Goal: Information Seeking & Learning: Find specific page/section

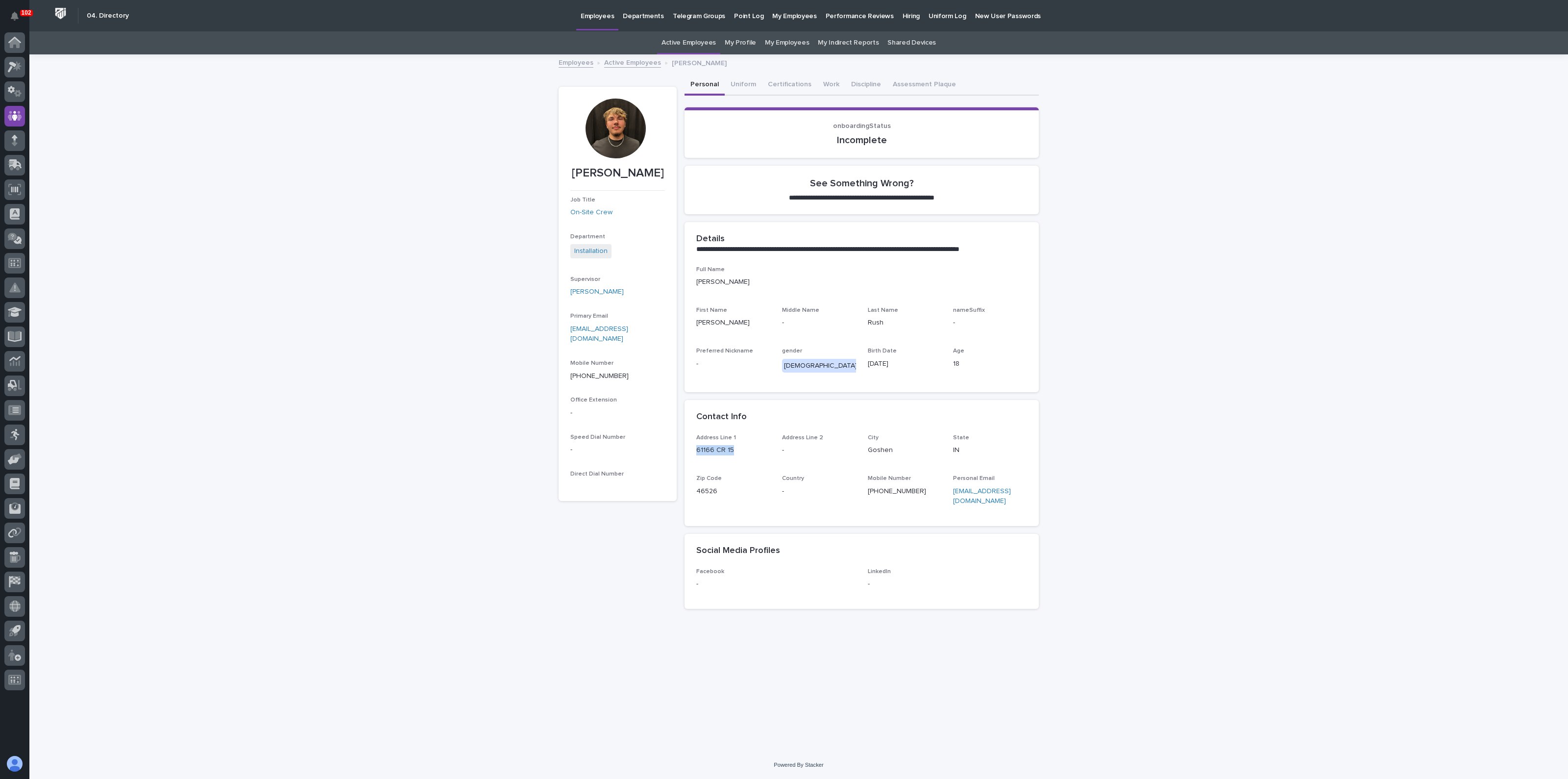
click at [739, 40] on link "My Profile" at bounding box center [740, 43] width 32 height 23
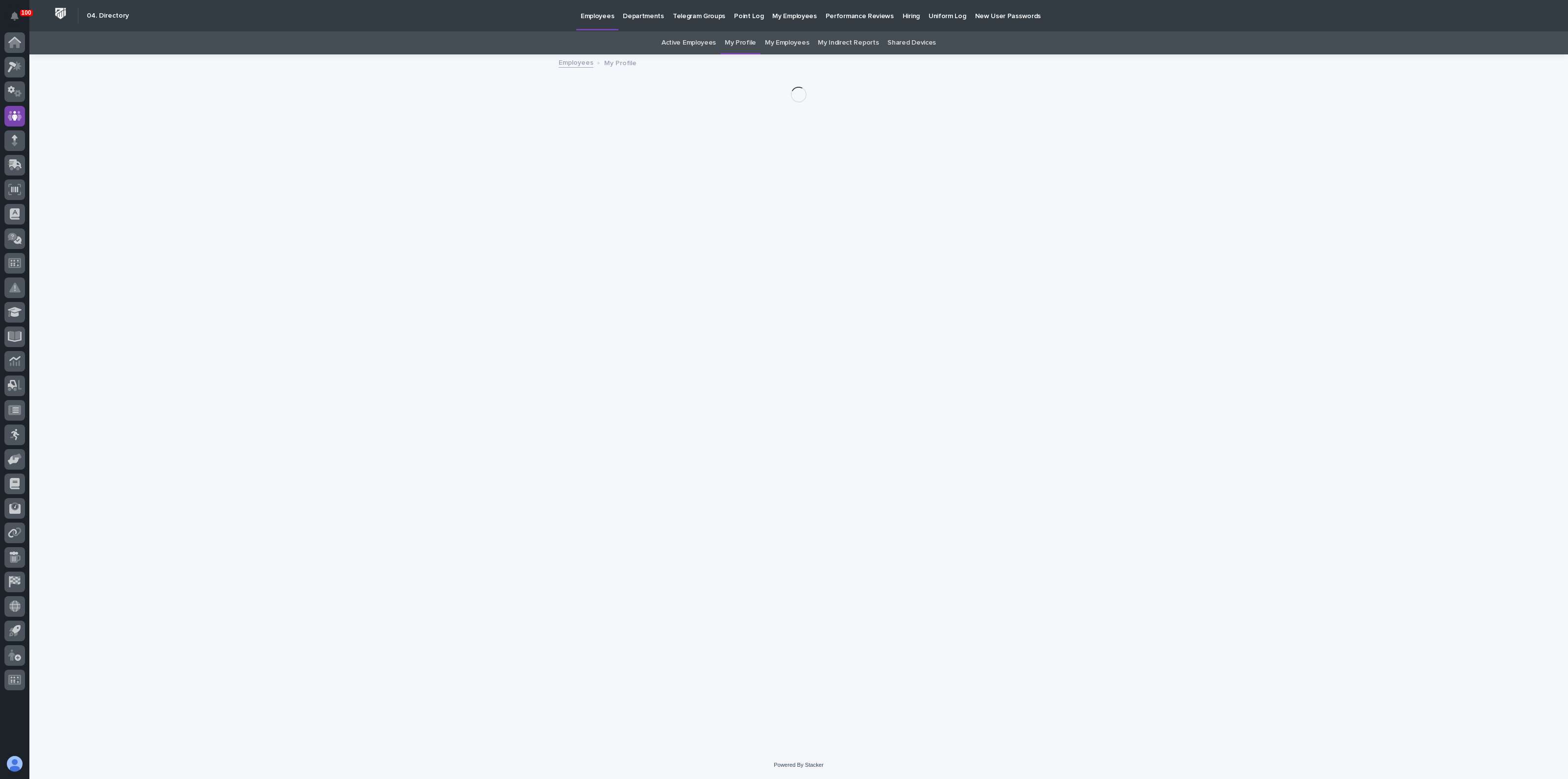
click at [698, 40] on link "Active Employees" at bounding box center [689, 43] width 55 height 23
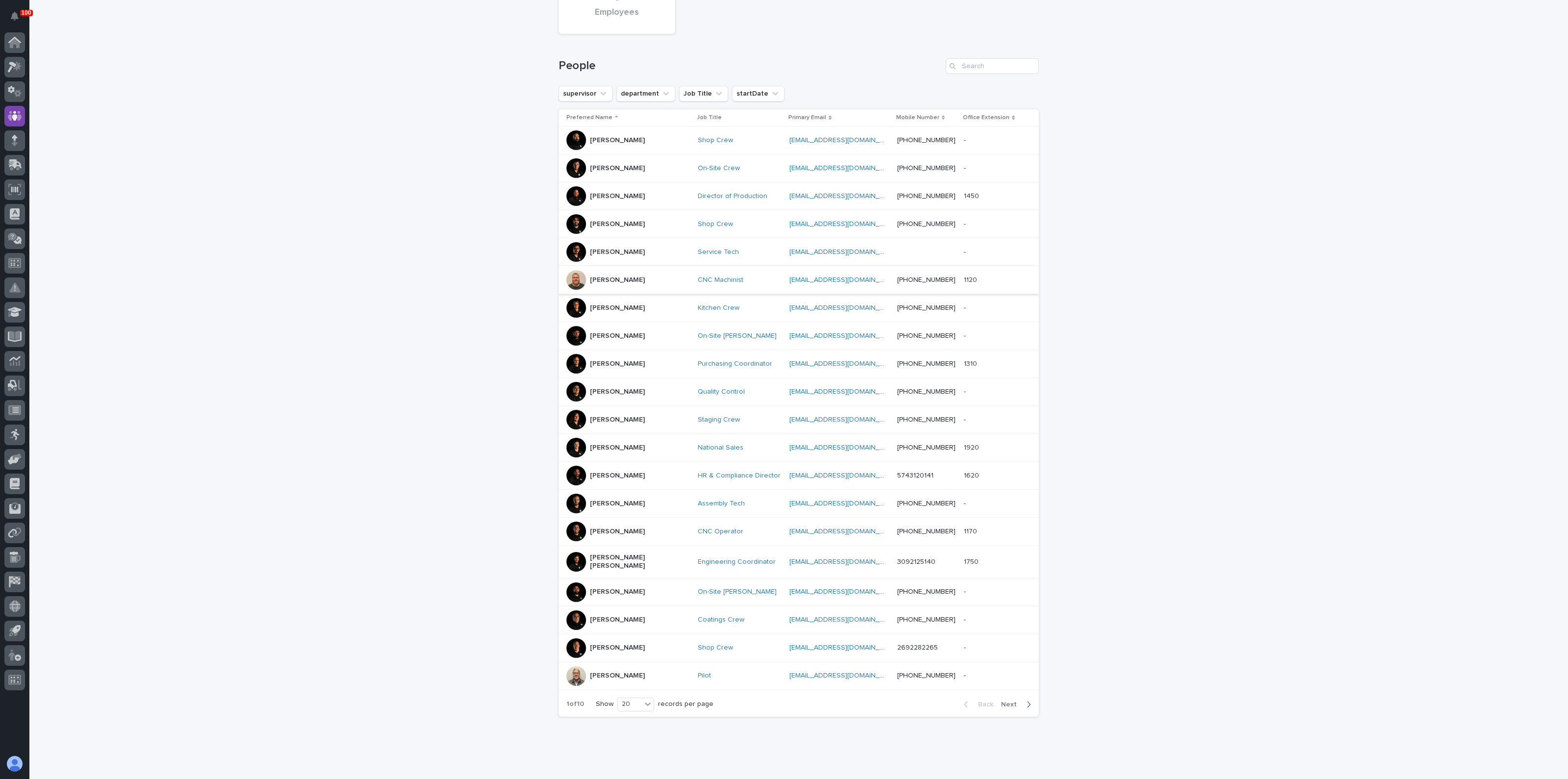
scroll to position [115, 0]
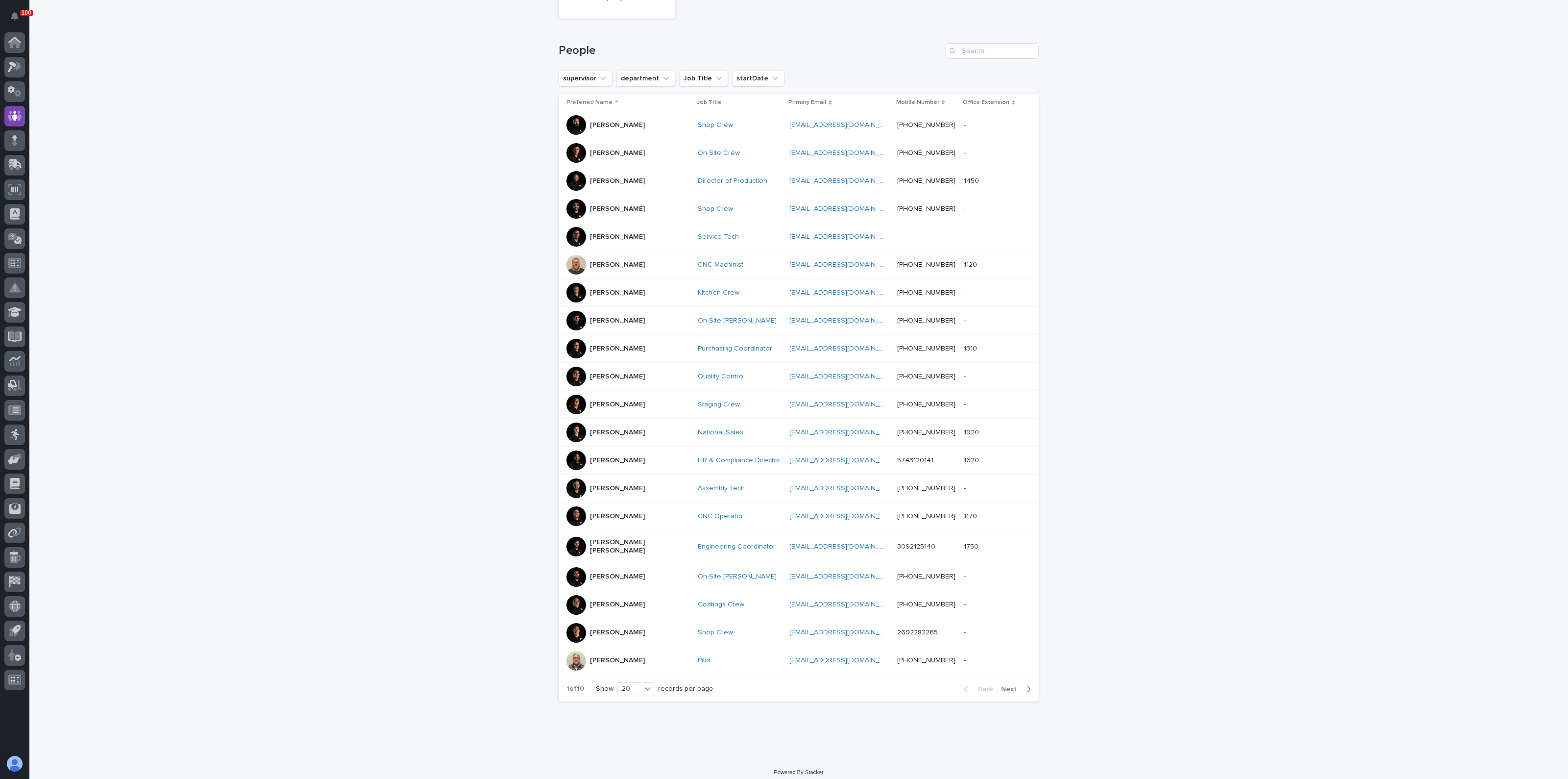
click at [1011, 685] on span "Next" at bounding box center [1011, 688] width 21 height 7
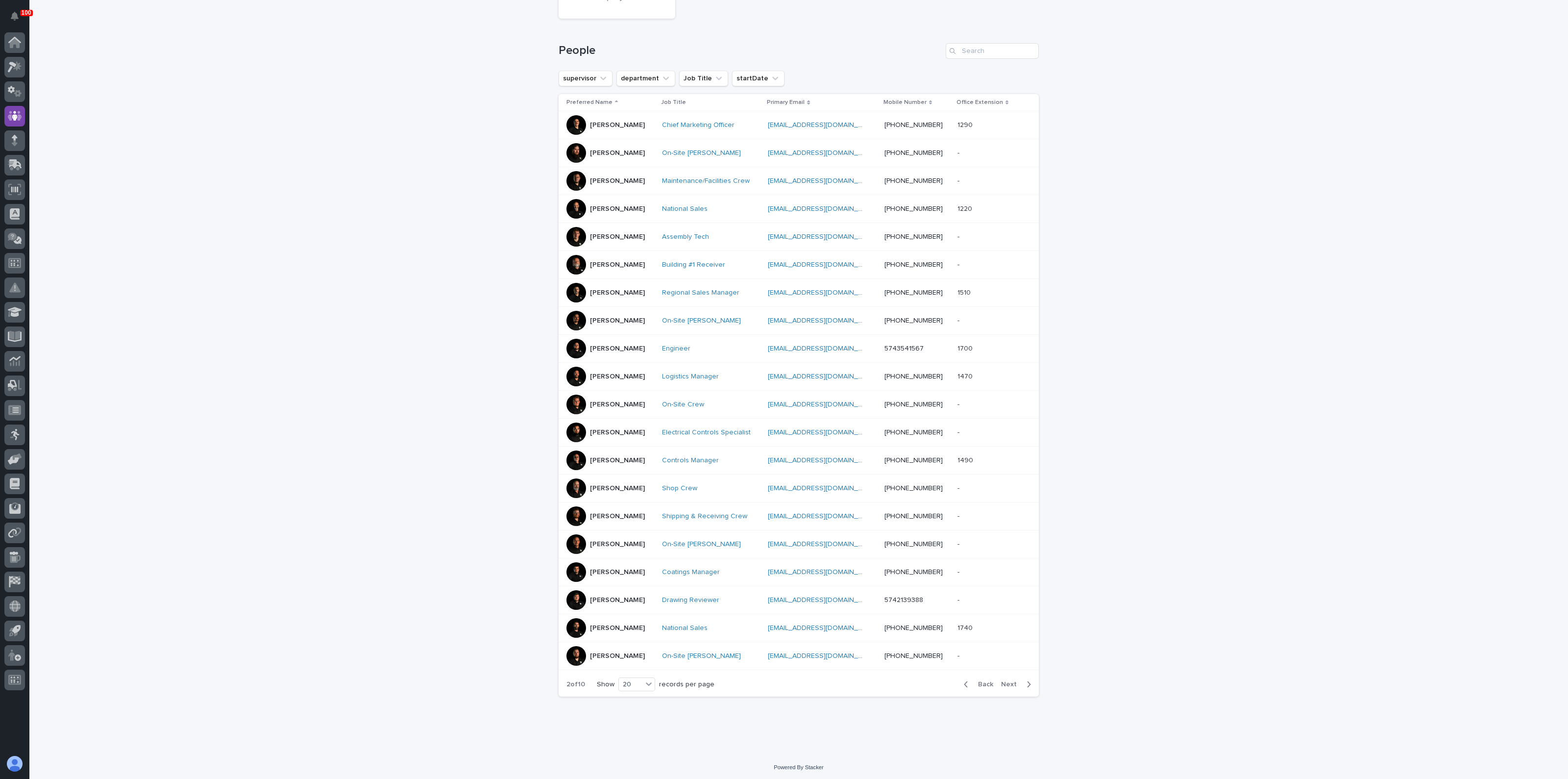
click at [1008, 682] on span "Next" at bounding box center [1011, 684] width 21 height 7
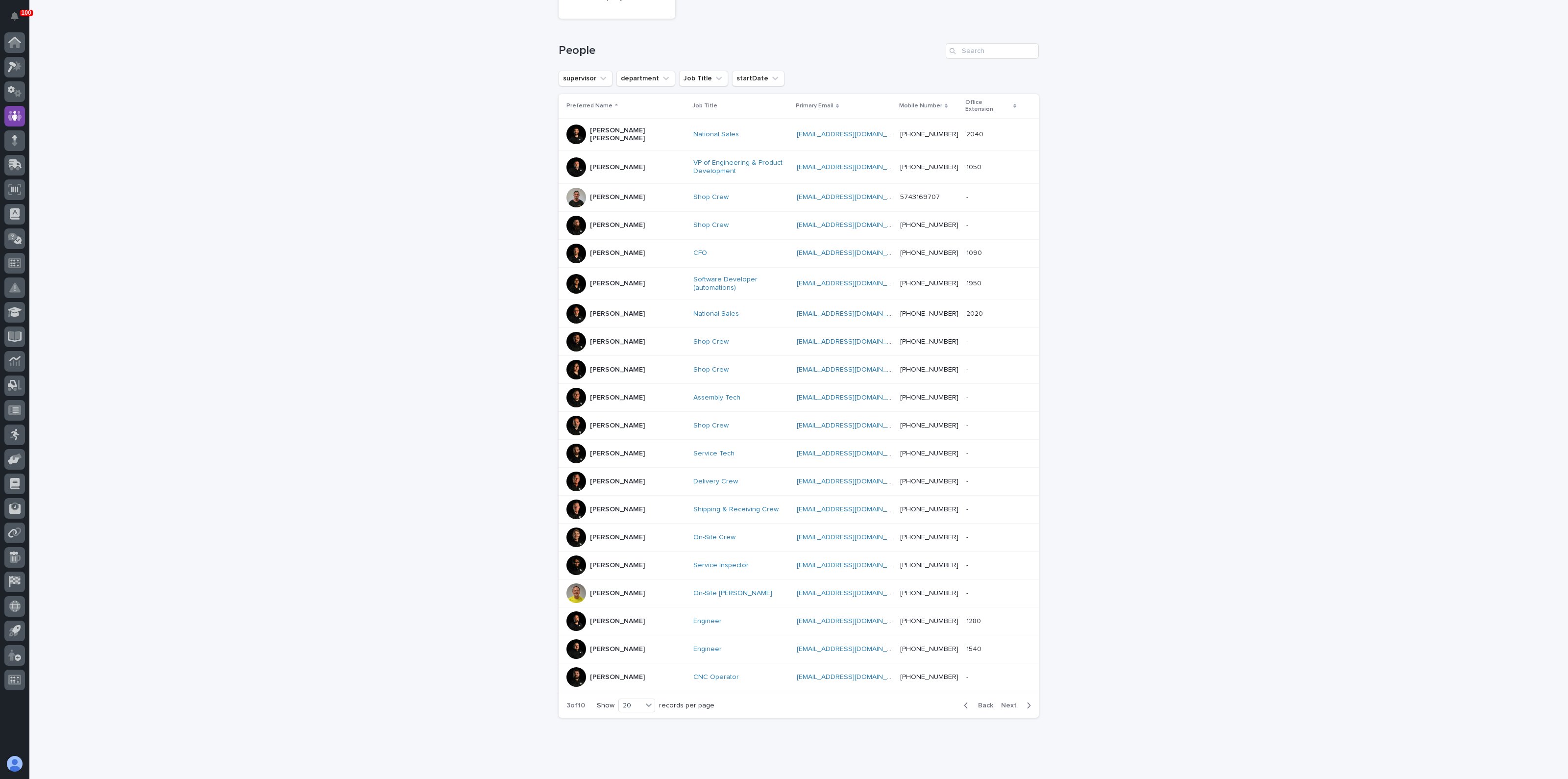
scroll to position [120, 0]
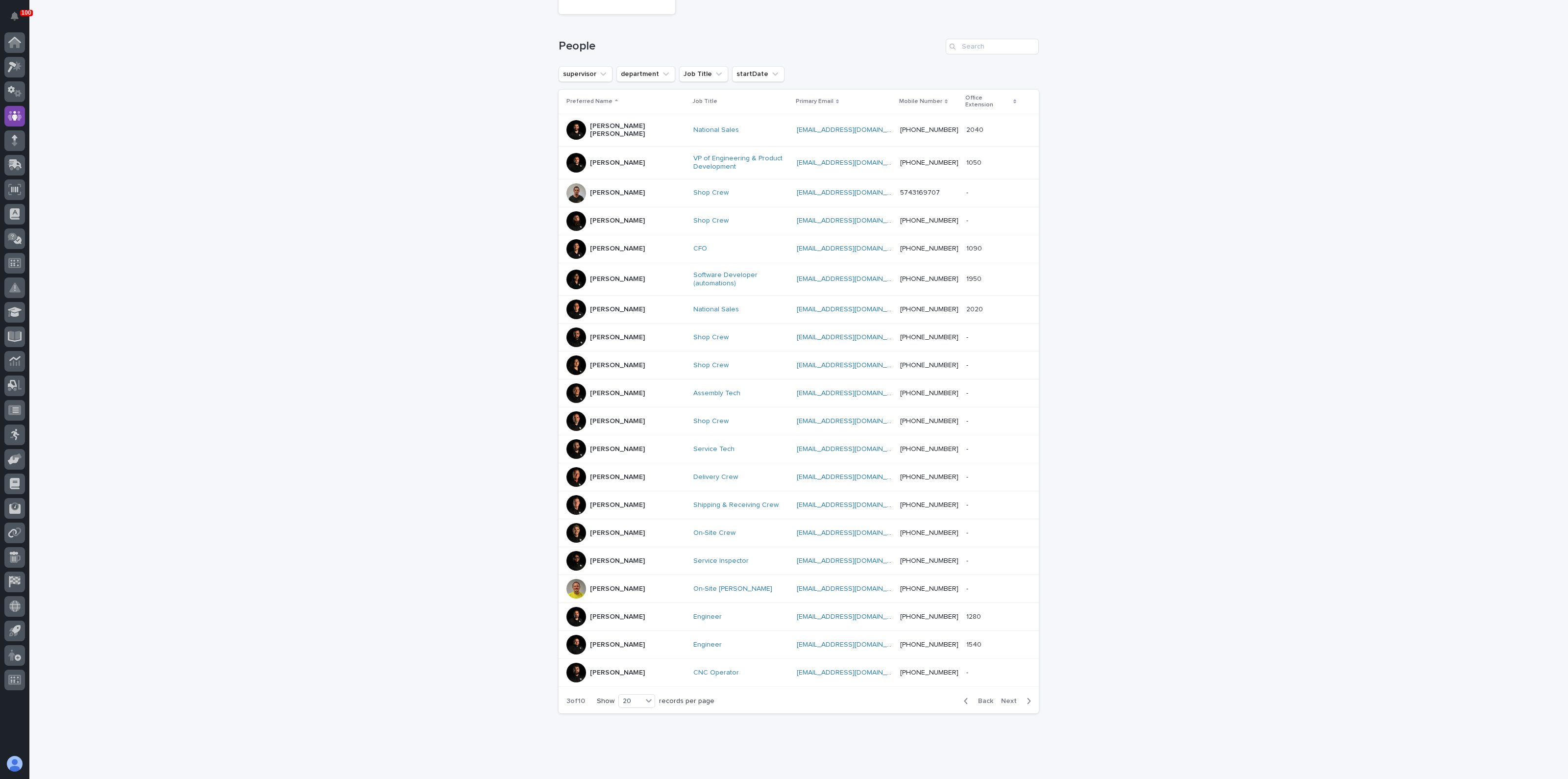
click at [590, 217] on p "David Long" at bounding box center [617, 221] width 55 height 8
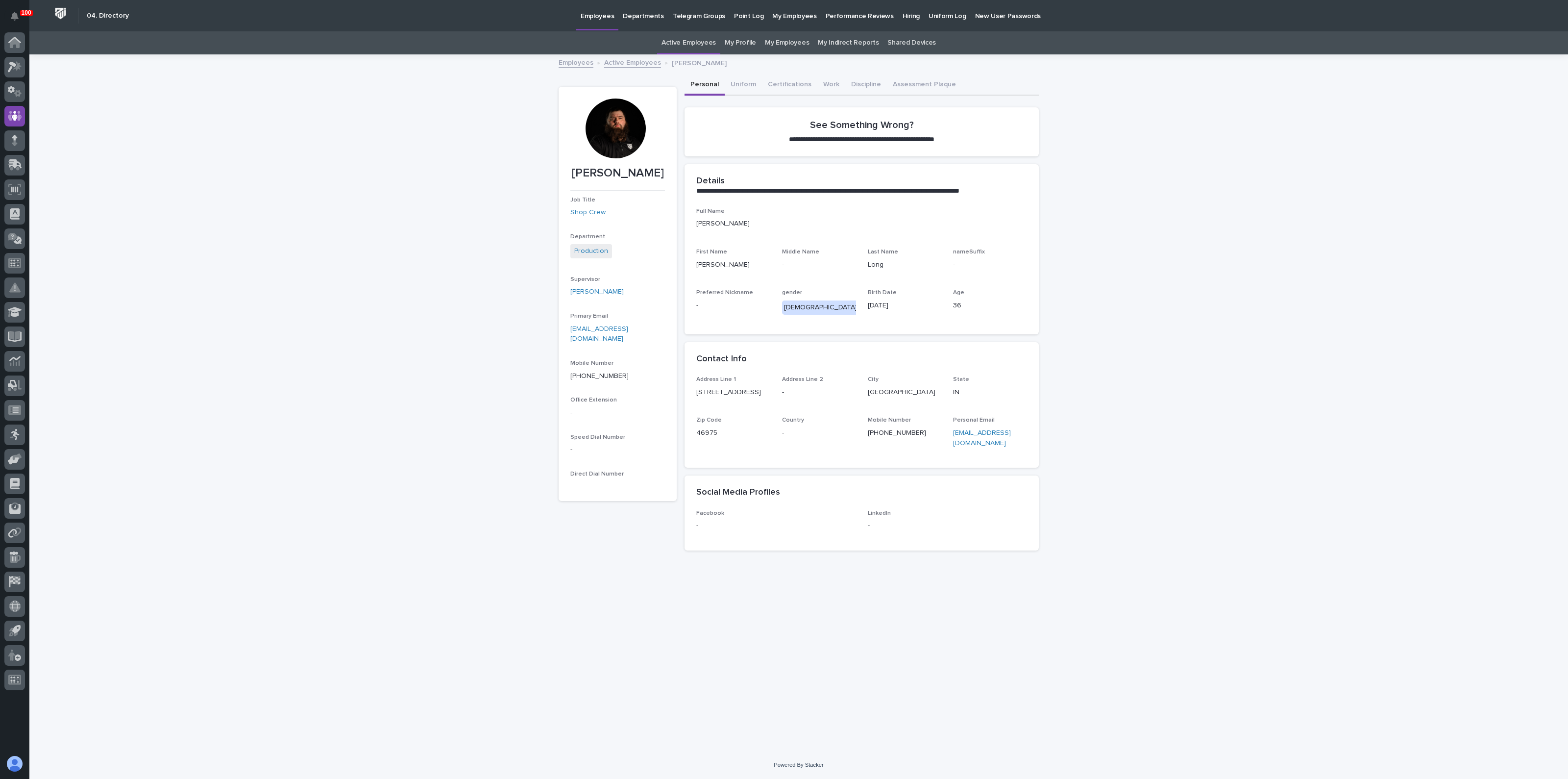
click at [608, 117] on div at bounding box center [615, 128] width 60 height 60
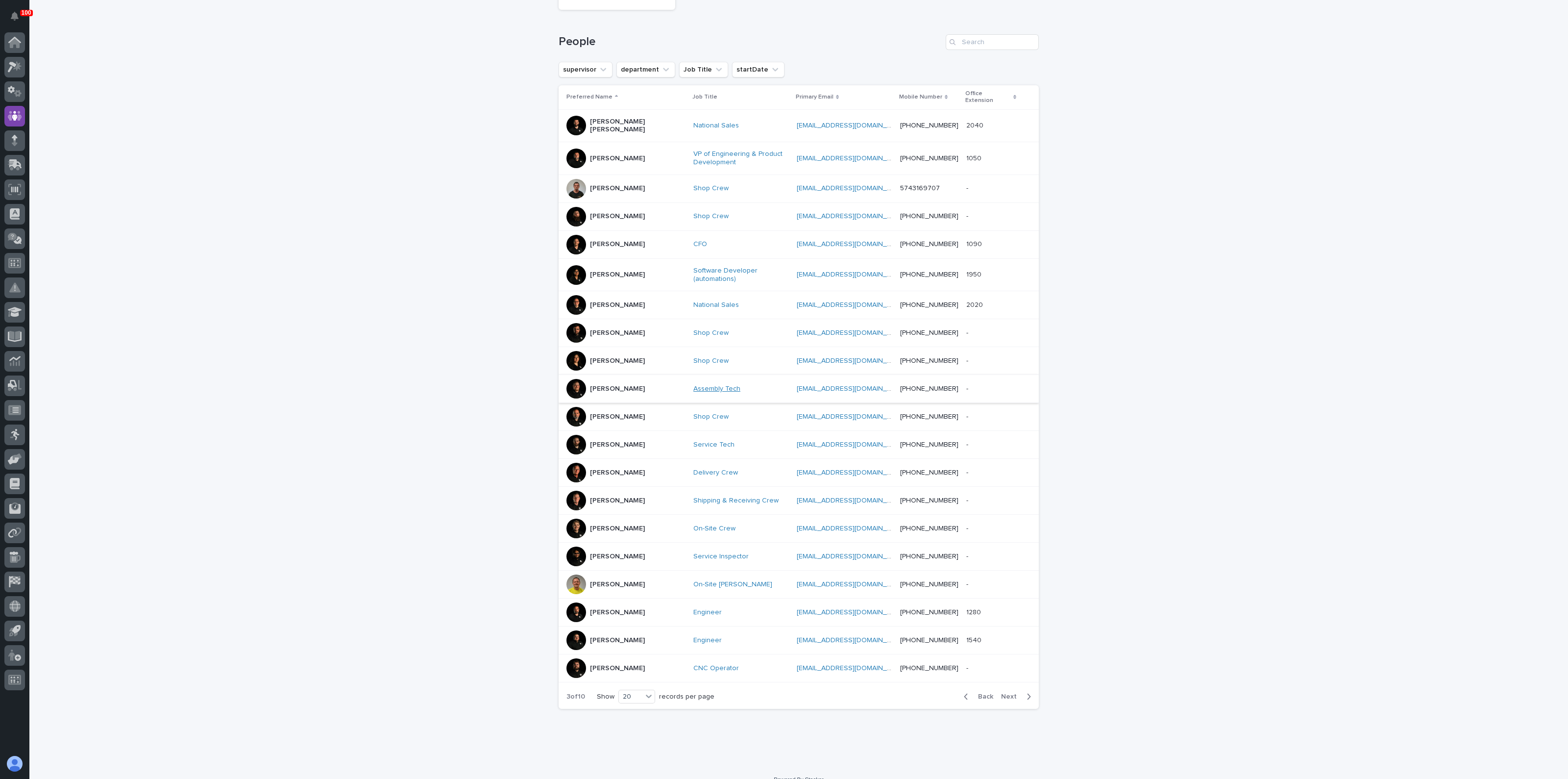
scroll to position [125, 0]
click at [1002, 693] on span "Next" at bounding box center [1011, 696] width 21 height 7
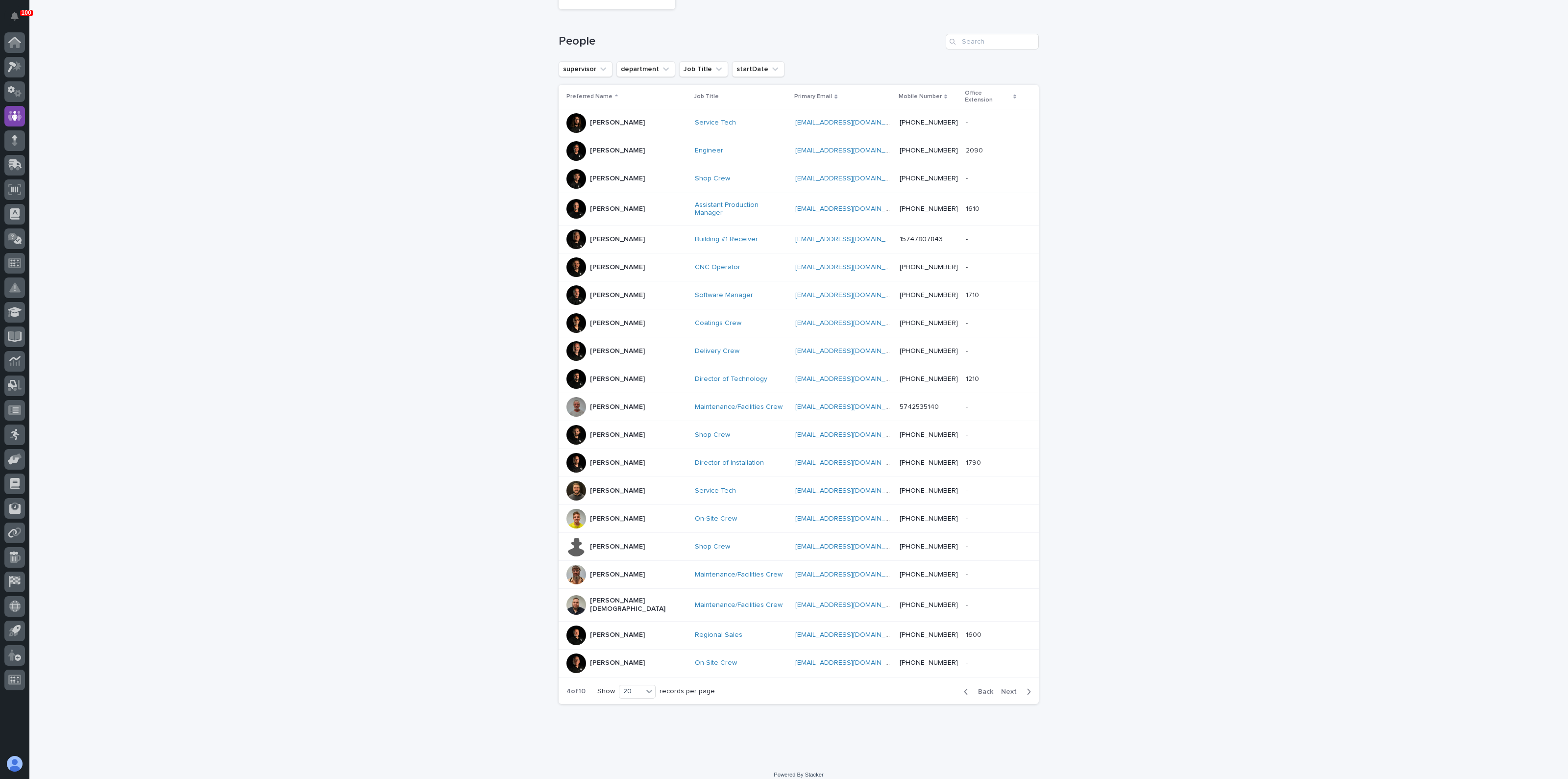
scroll to position [115, 0]
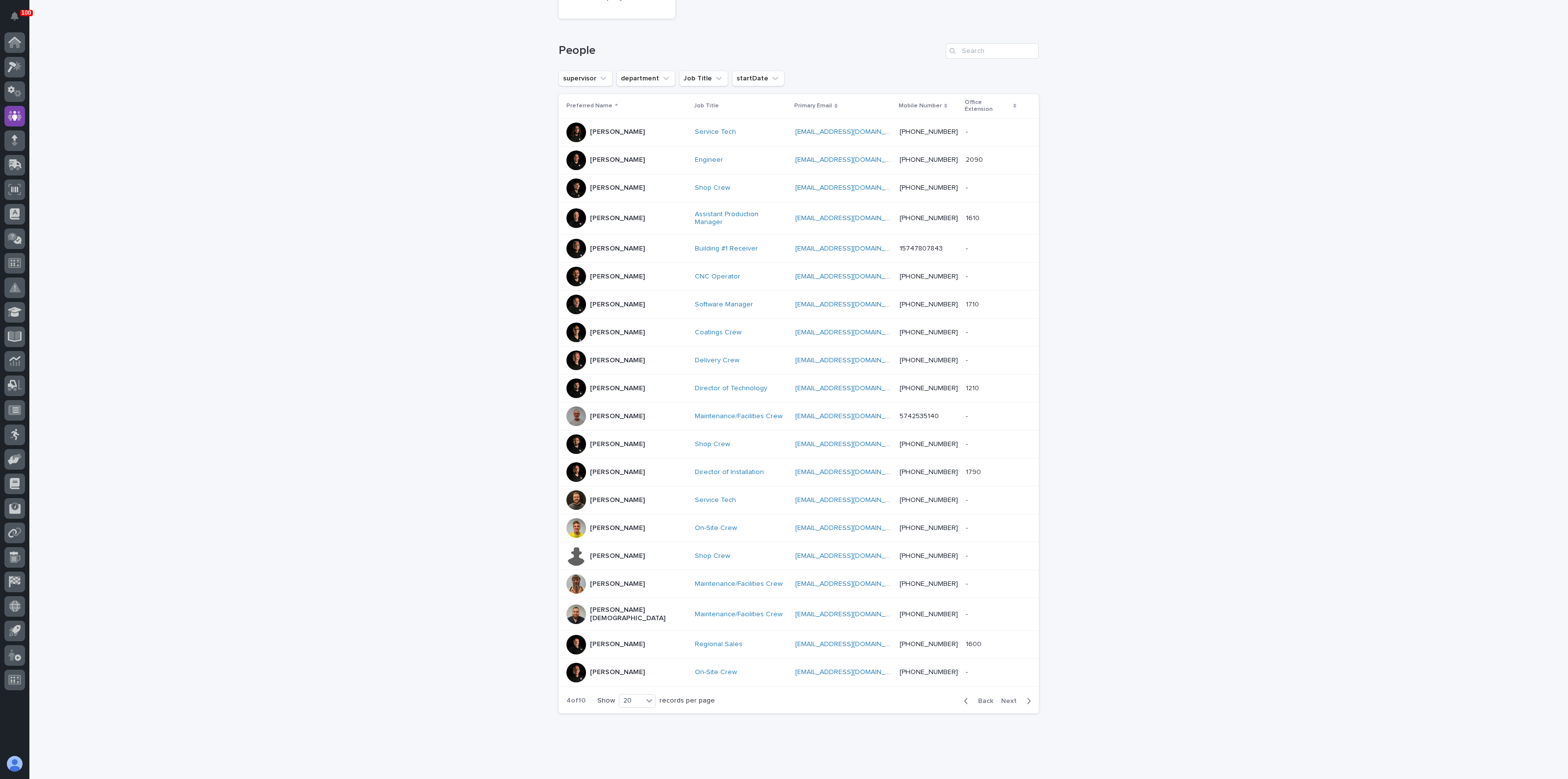
click at [1011, 697] on span "Next" at bounding box center [1011, 700] width 21 height 7
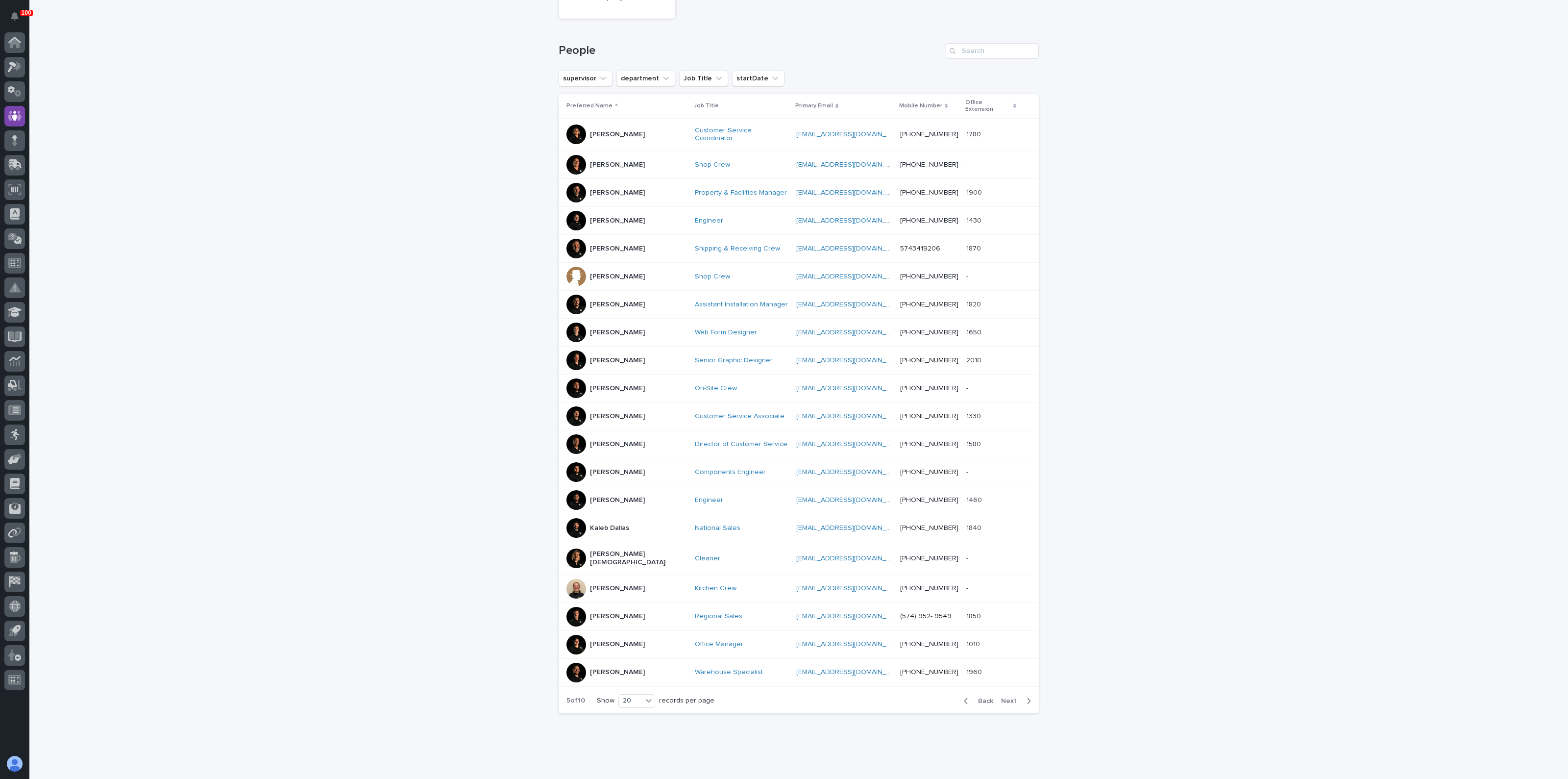
click at [1011, 697] on span "Next" at bounding box center [1011, 700] width 21 height 7
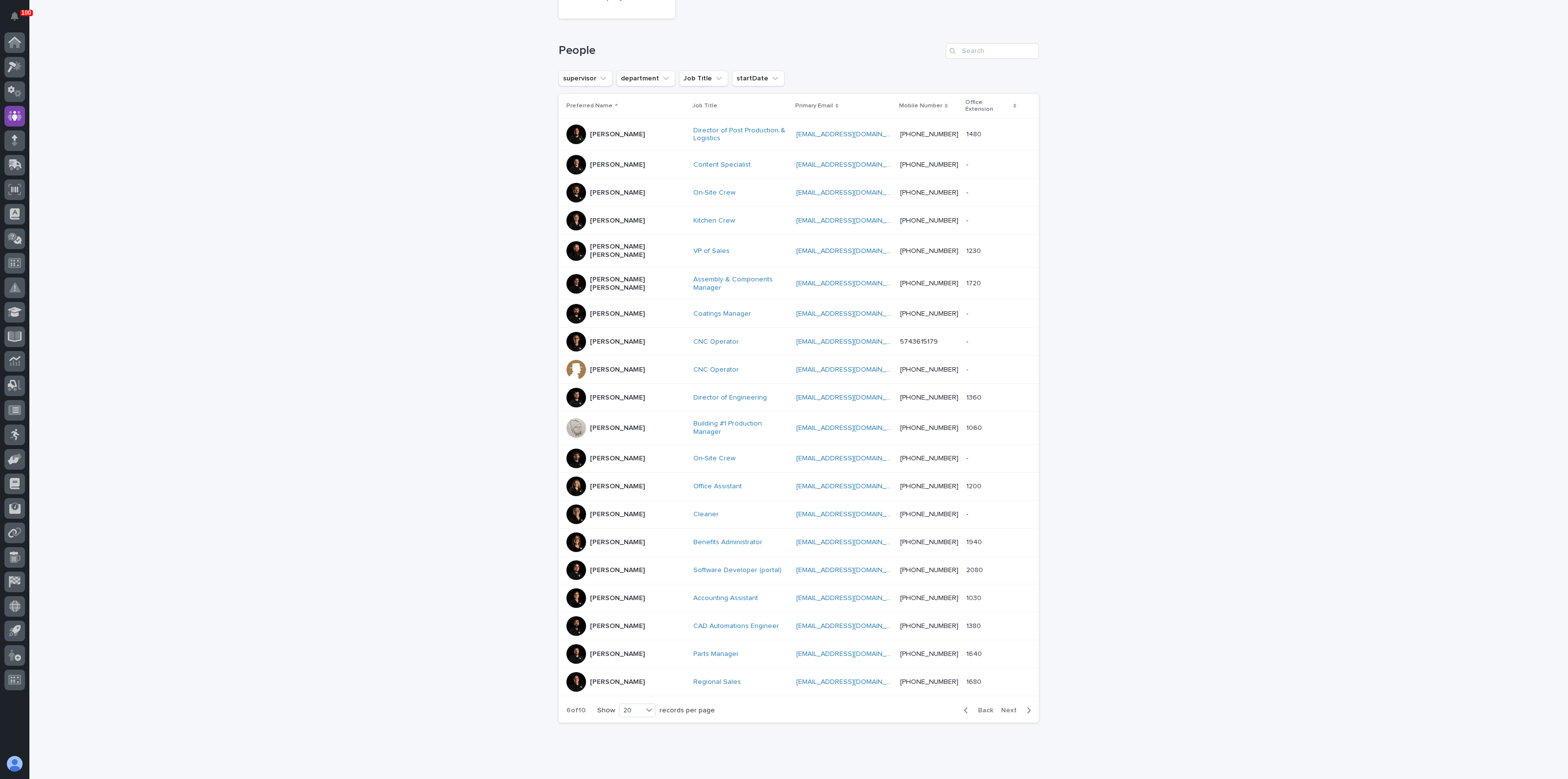
scroll to position [120, 0]
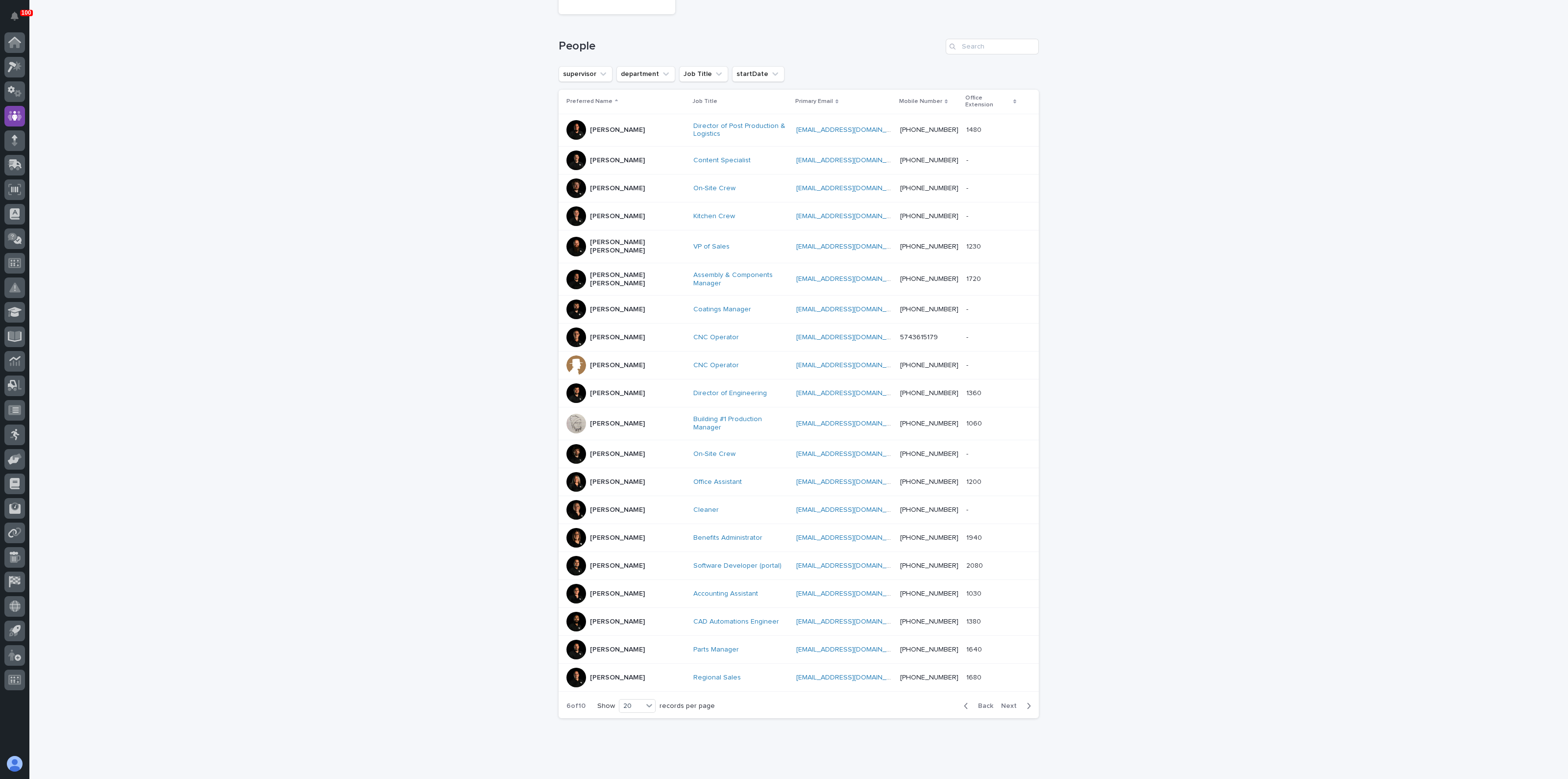
click at [1011, 693] on div "Back Next" at bounding box center [997, 705] width 83 height 24
click at [1011, 702] on span "Next" at bounding box center [1011, 705] width 21 height 7
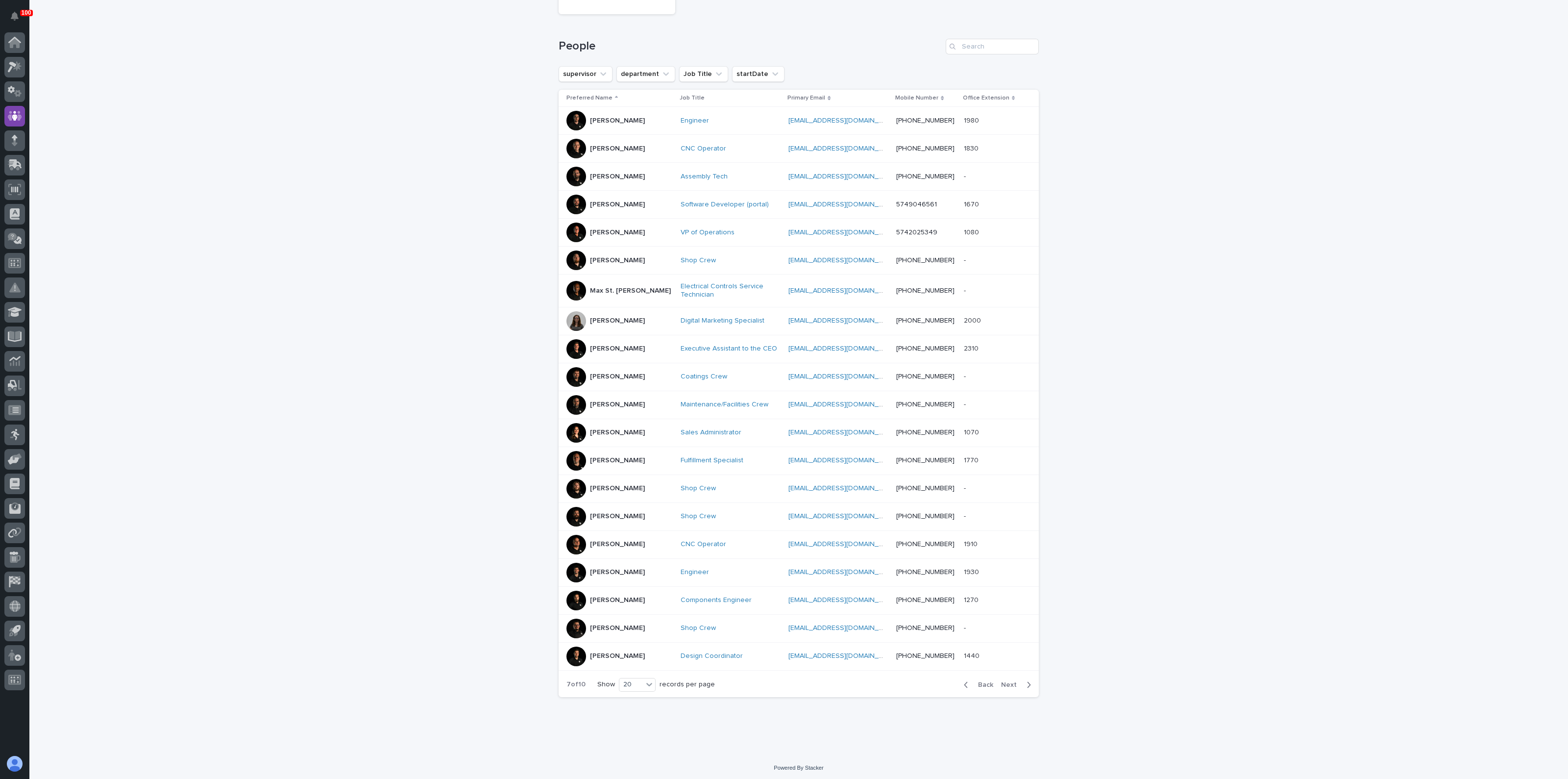
scroll to position [117, 0]
click at [1011, 685] on span "Next" at bounding box center [1011, 687] width 21 height 7
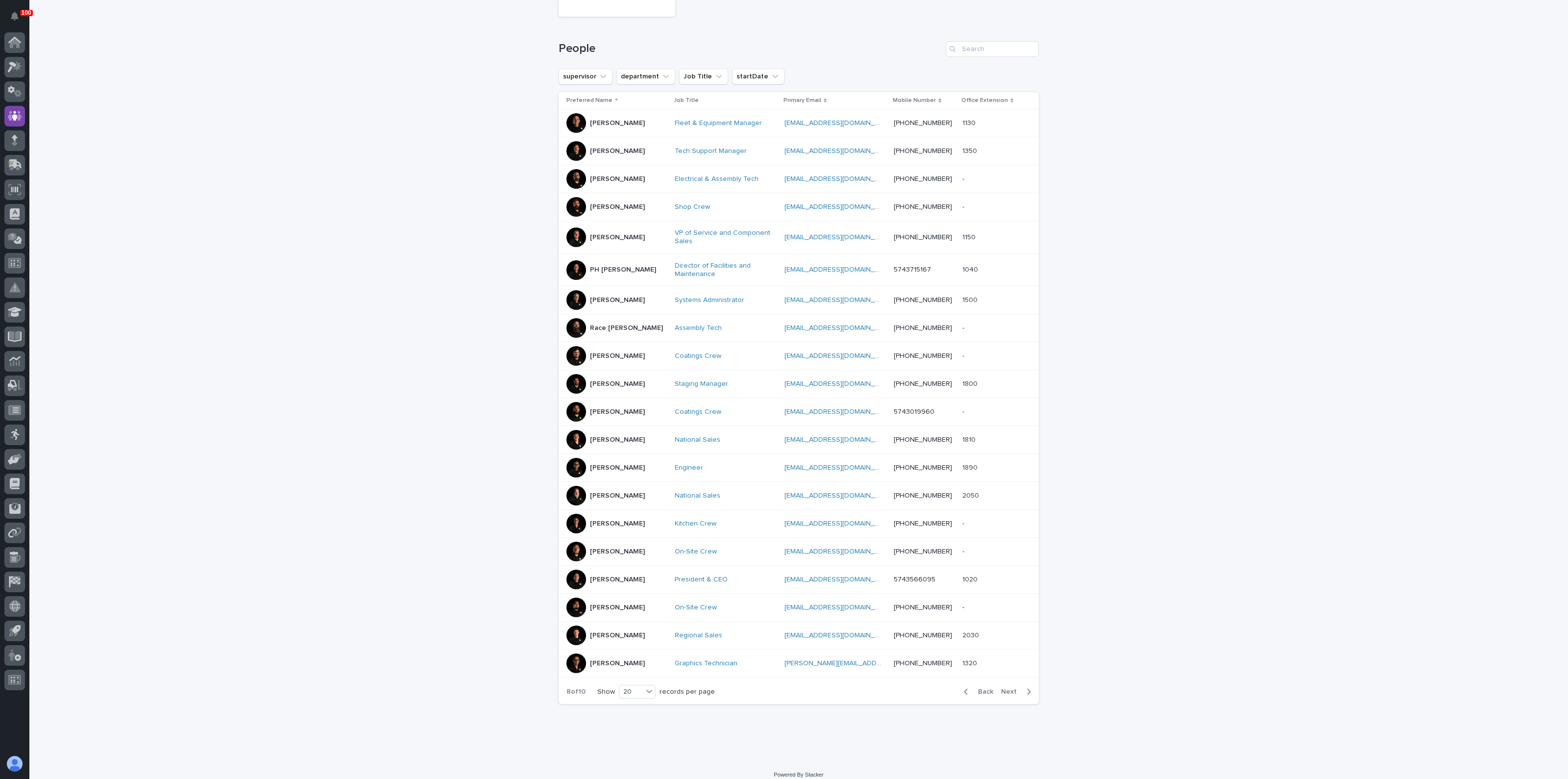
scroll to position [120, 0]
click at [570, 655] on div at bounding box center [576, 660] width 20 height 20
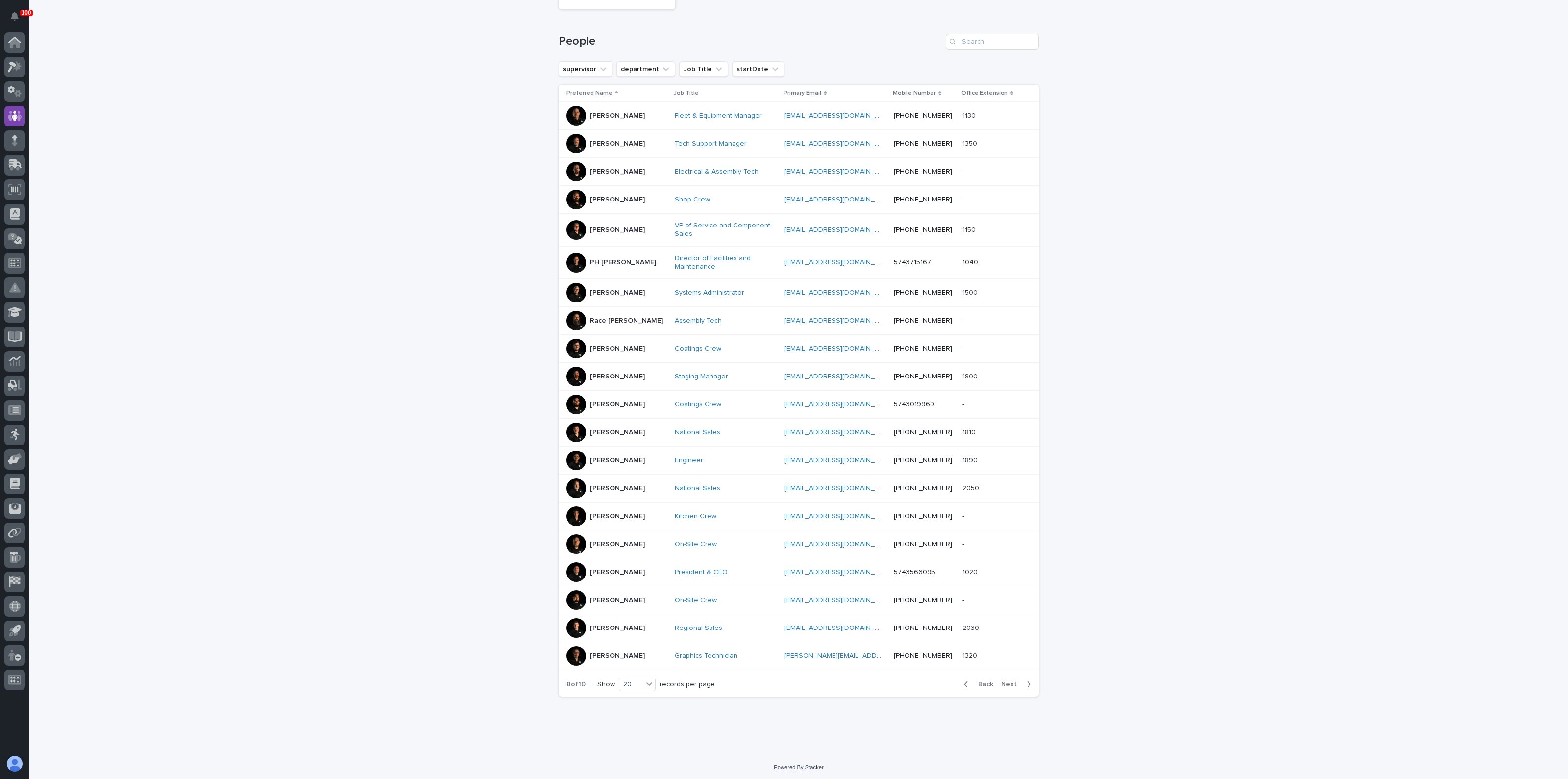
click at [1005, 682] on span "Next" at bounding box center [1011, 684] width 21 height 7
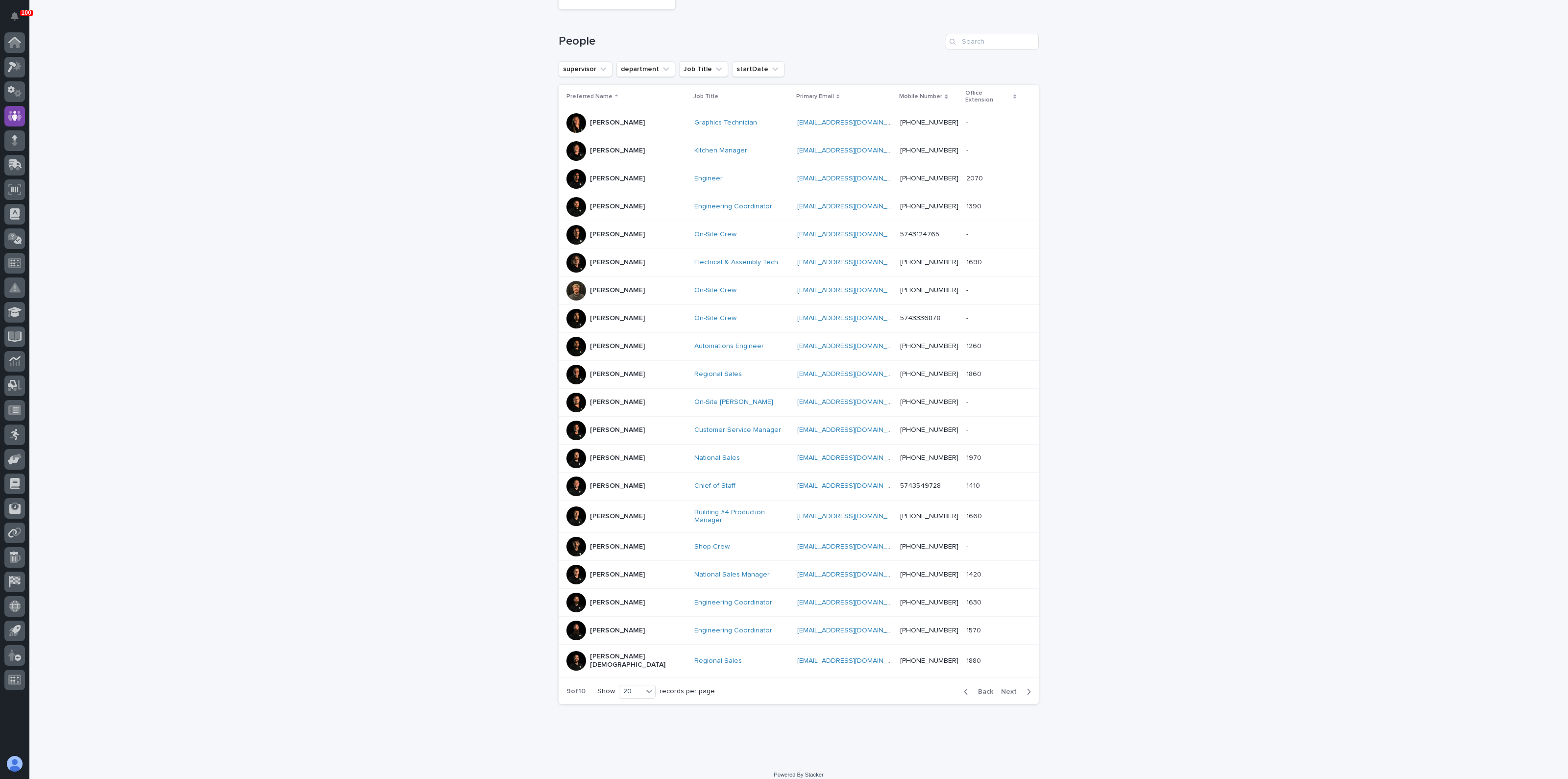
scroll to position [115, 0]
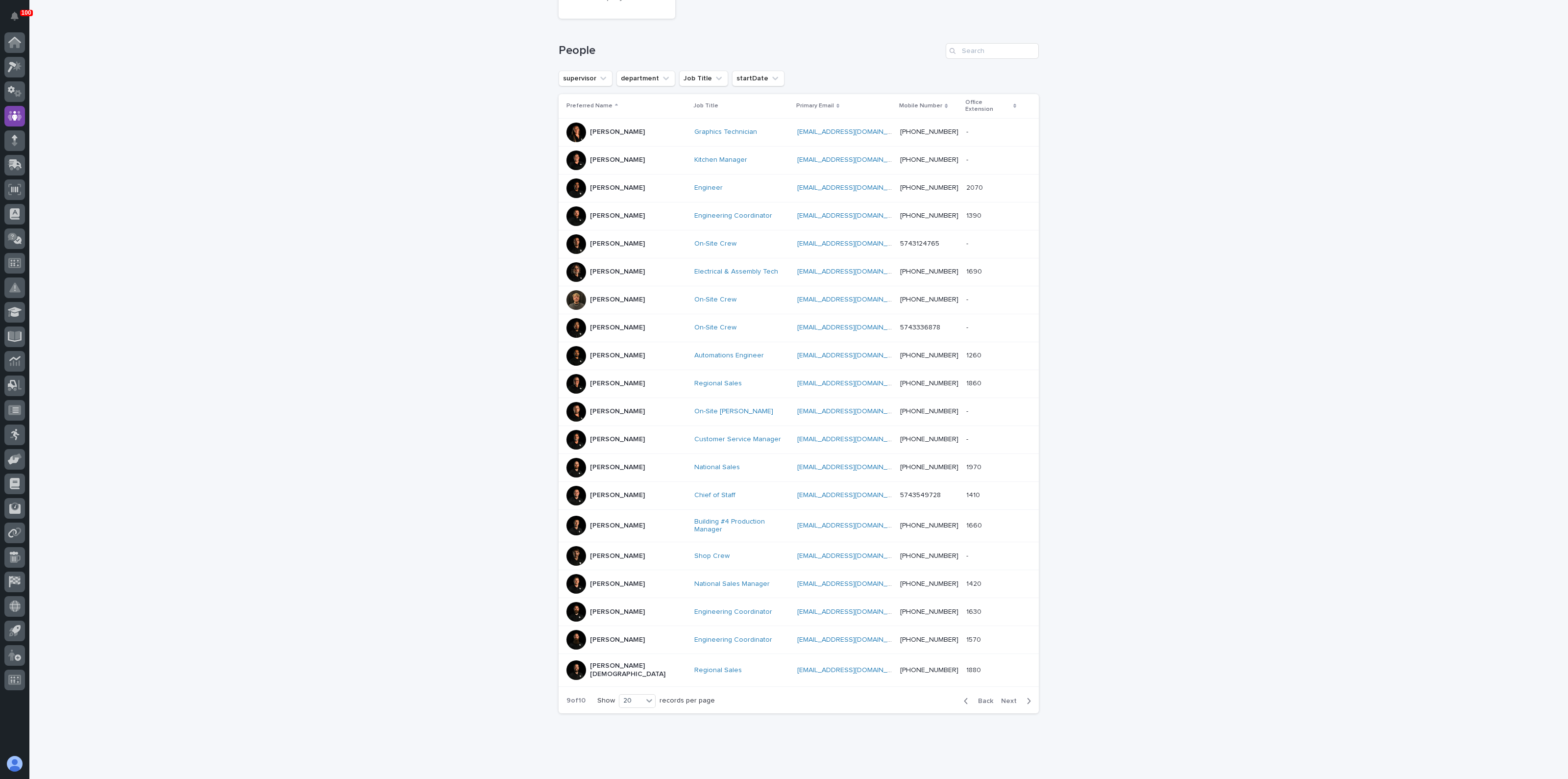
click at [590, 128] on p "Shauna Perkins" at bounding box center [617, 131] width 55 height 8
click at [1005, 697] on span "Next" at bounding box center [1011, 700] width 21 height 7
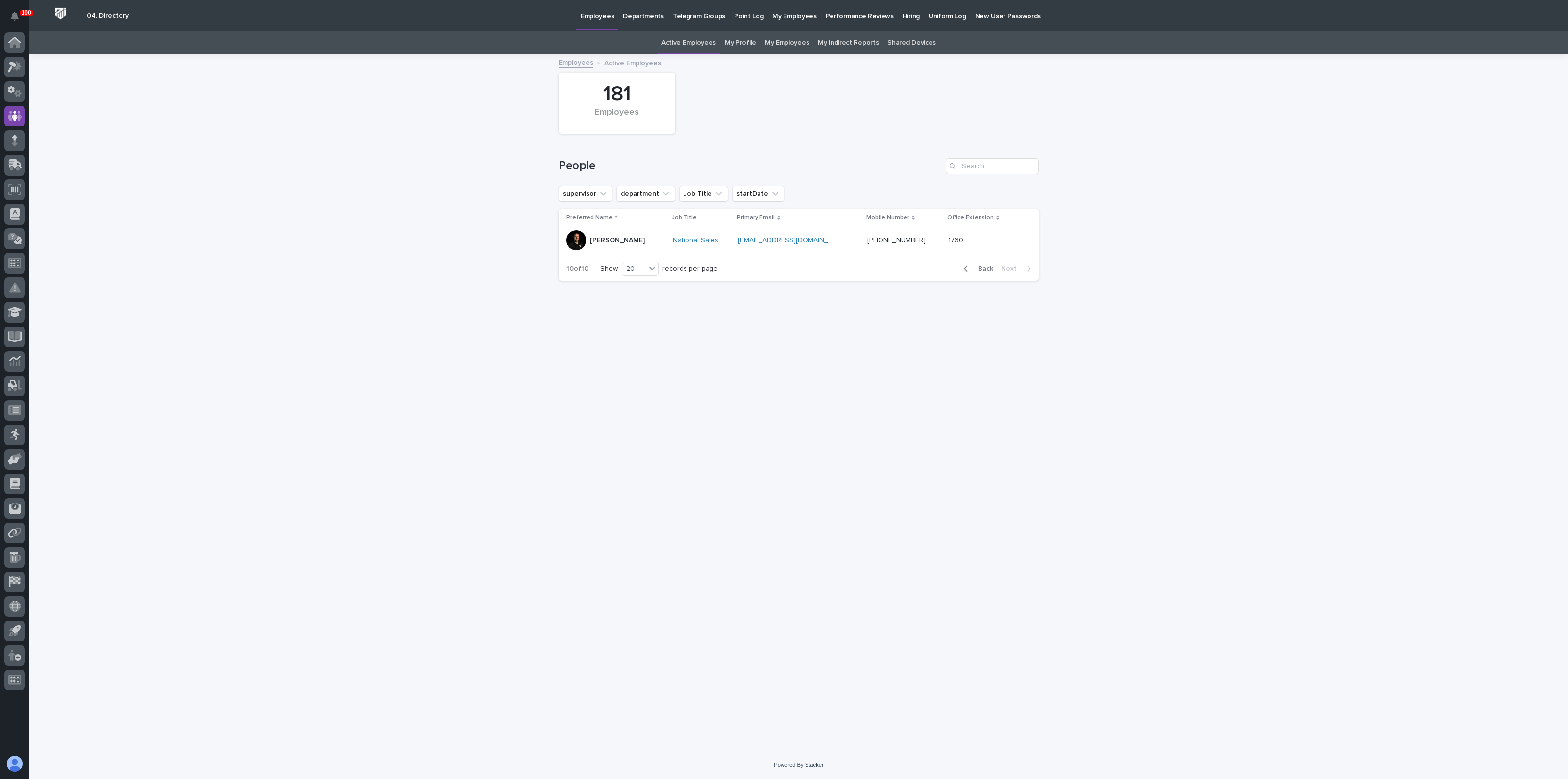
drag, startPoint x: 586, startPoint y: 220, endPoint x: 544, endPoint y: 208, distance: 43.7
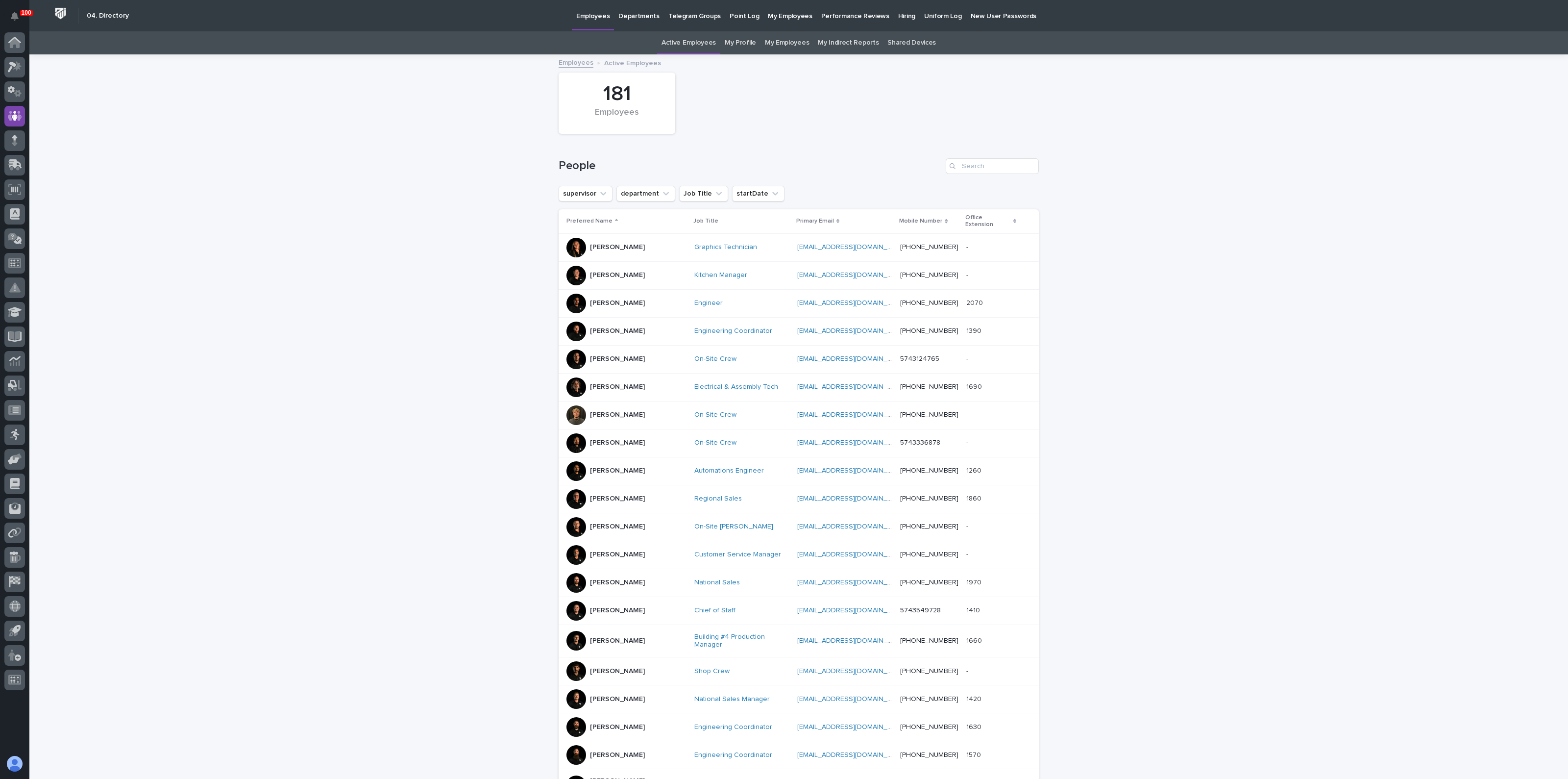
drag, startPoint x: 527, startPoint y: 186, endPoint x: 465, endPoint y: 145, distance: 74.3
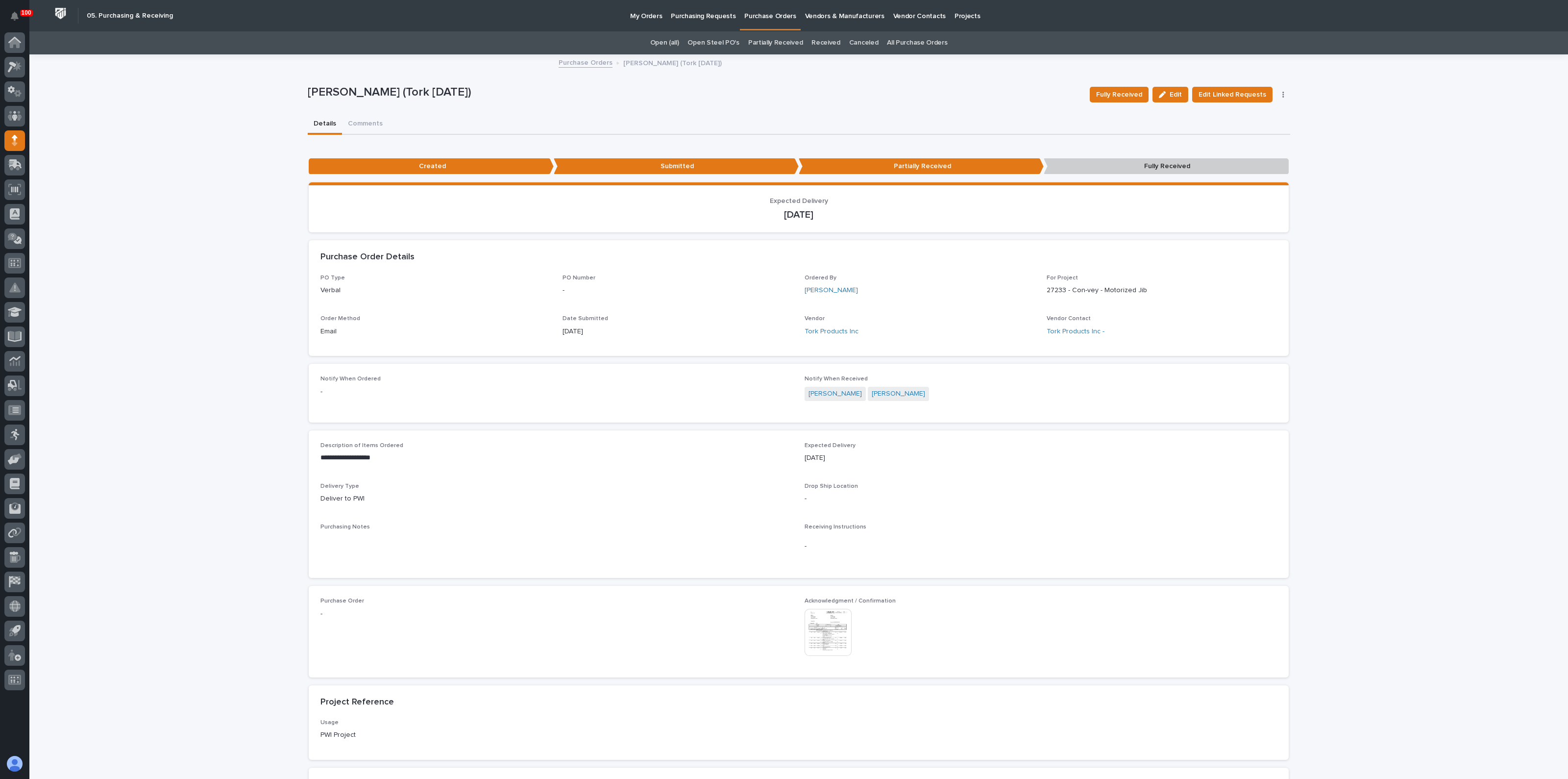
click at [826, 642] on img at bounding box center [828, 632] width 47 height 47
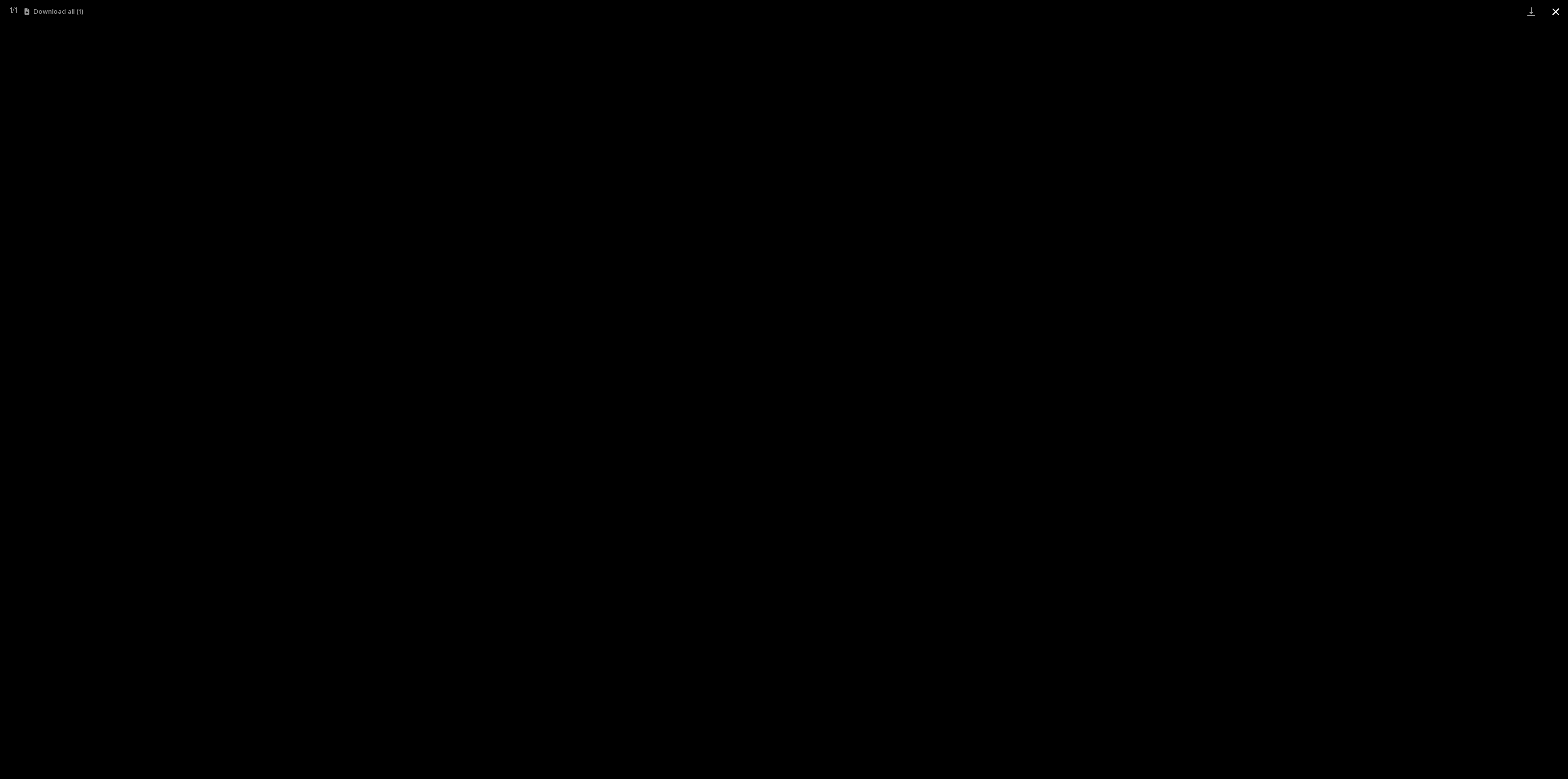
click at [1549, 10] on button "Close gallery" at bounding box center [1555, 11] width 24 height 23
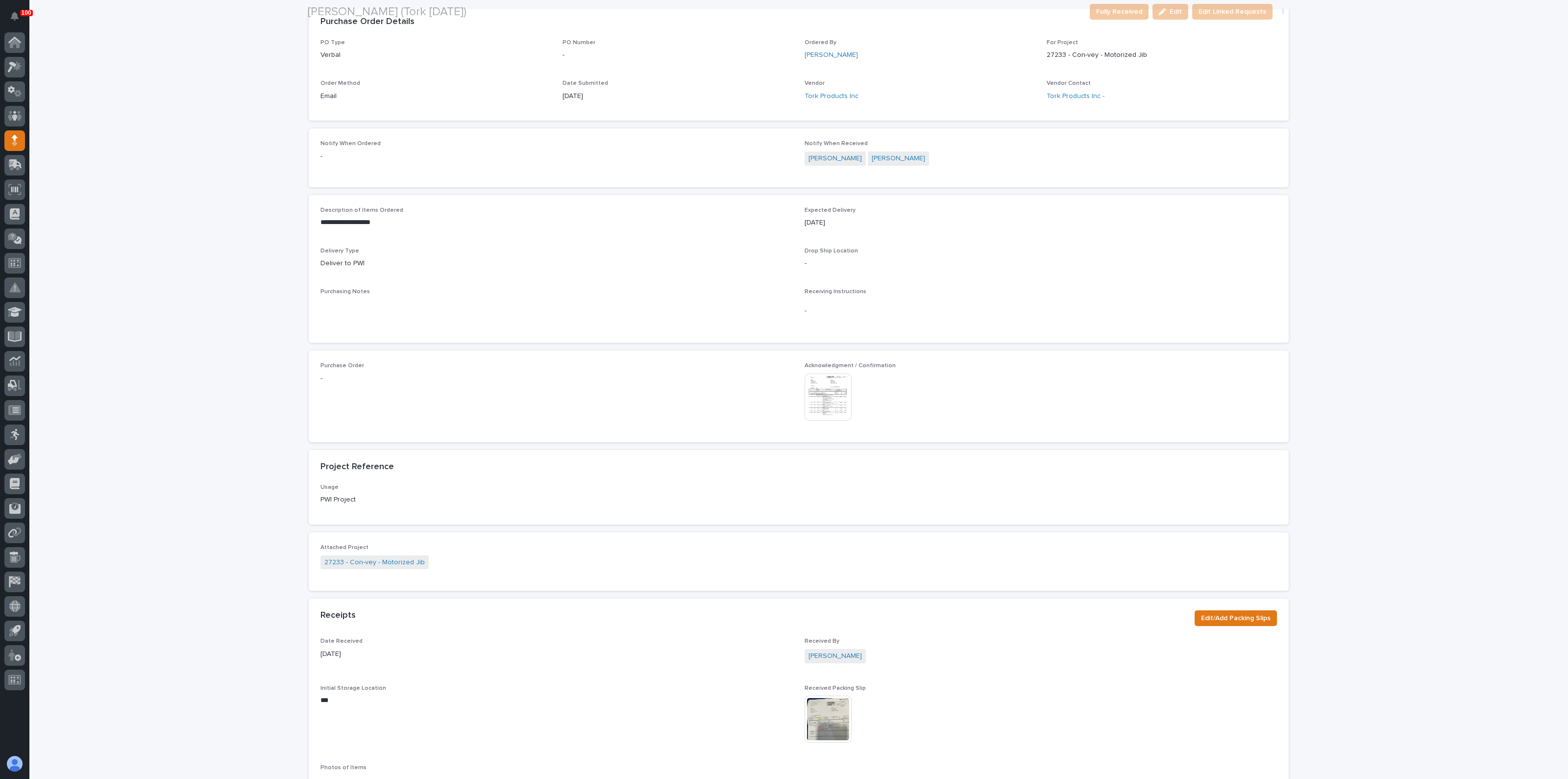
scroll to position [245, 0]
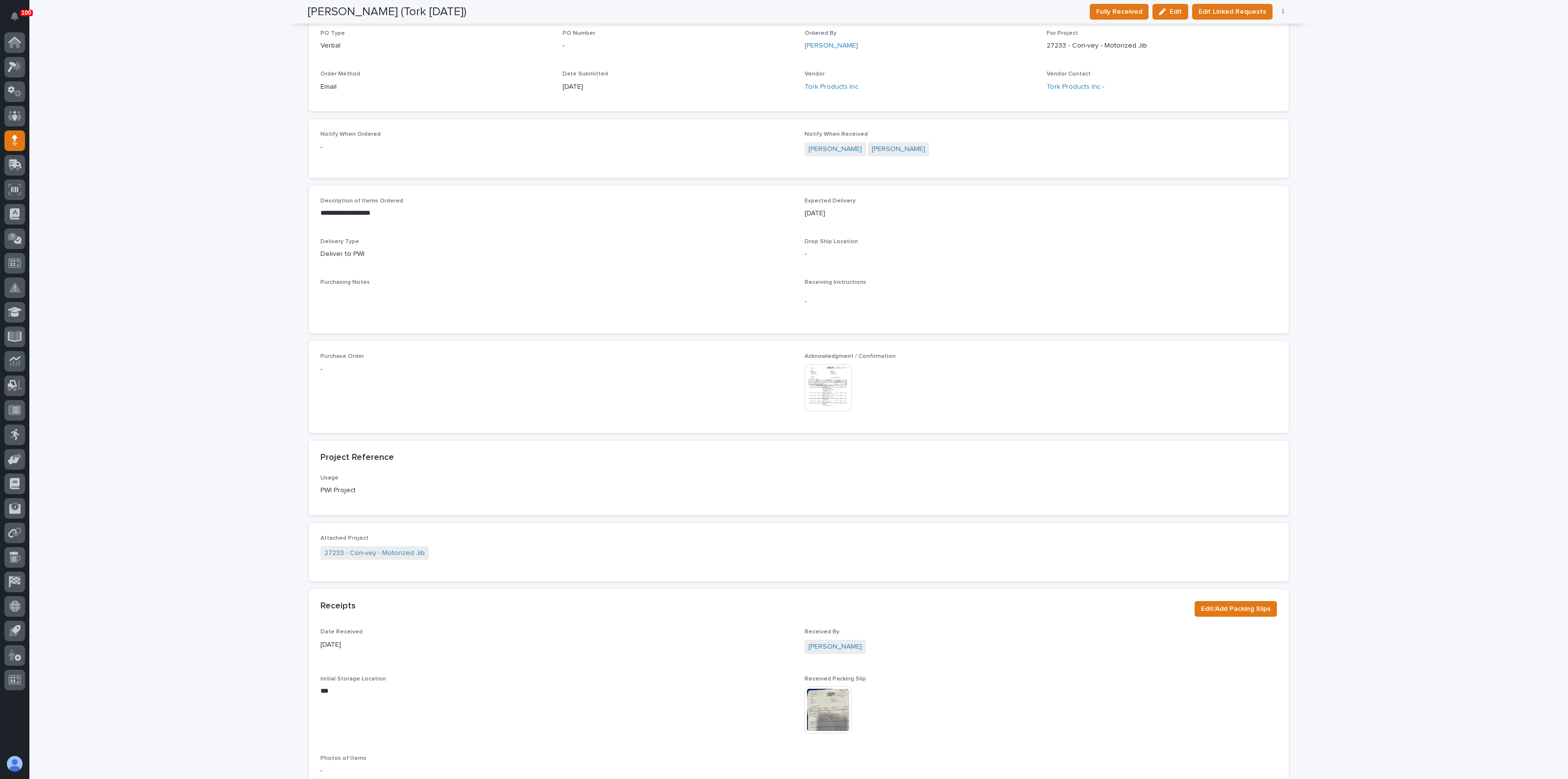
click at [817, 713] on img at bounding box center [828, 710] width 47 height 47
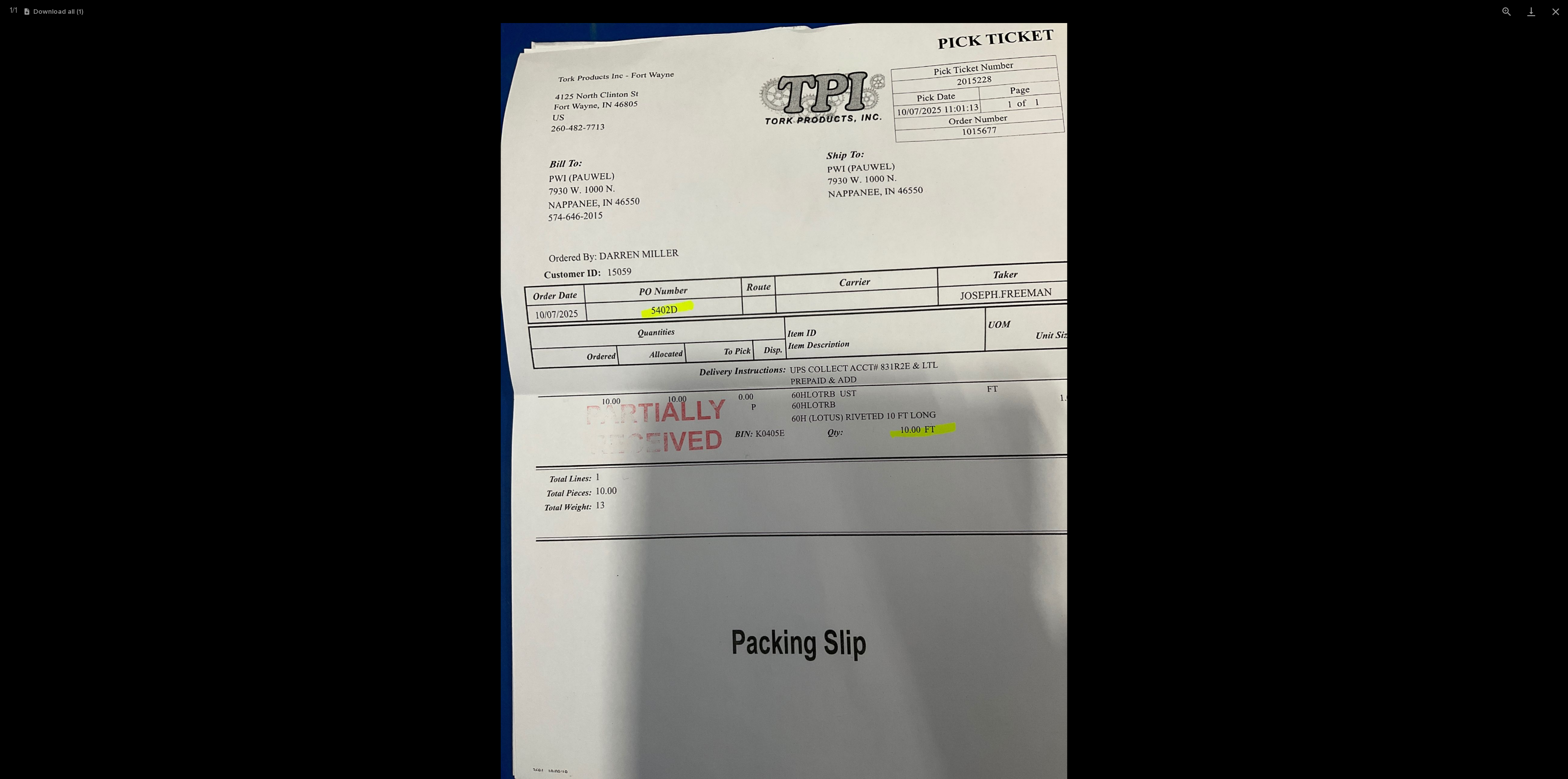
click at [1163, 506] on picture at bounding box center [784, 401] width 1568 height 755
click at [1553, 10] on button "Close gallery" at bounding box center [1555, 11] width 24 height 23
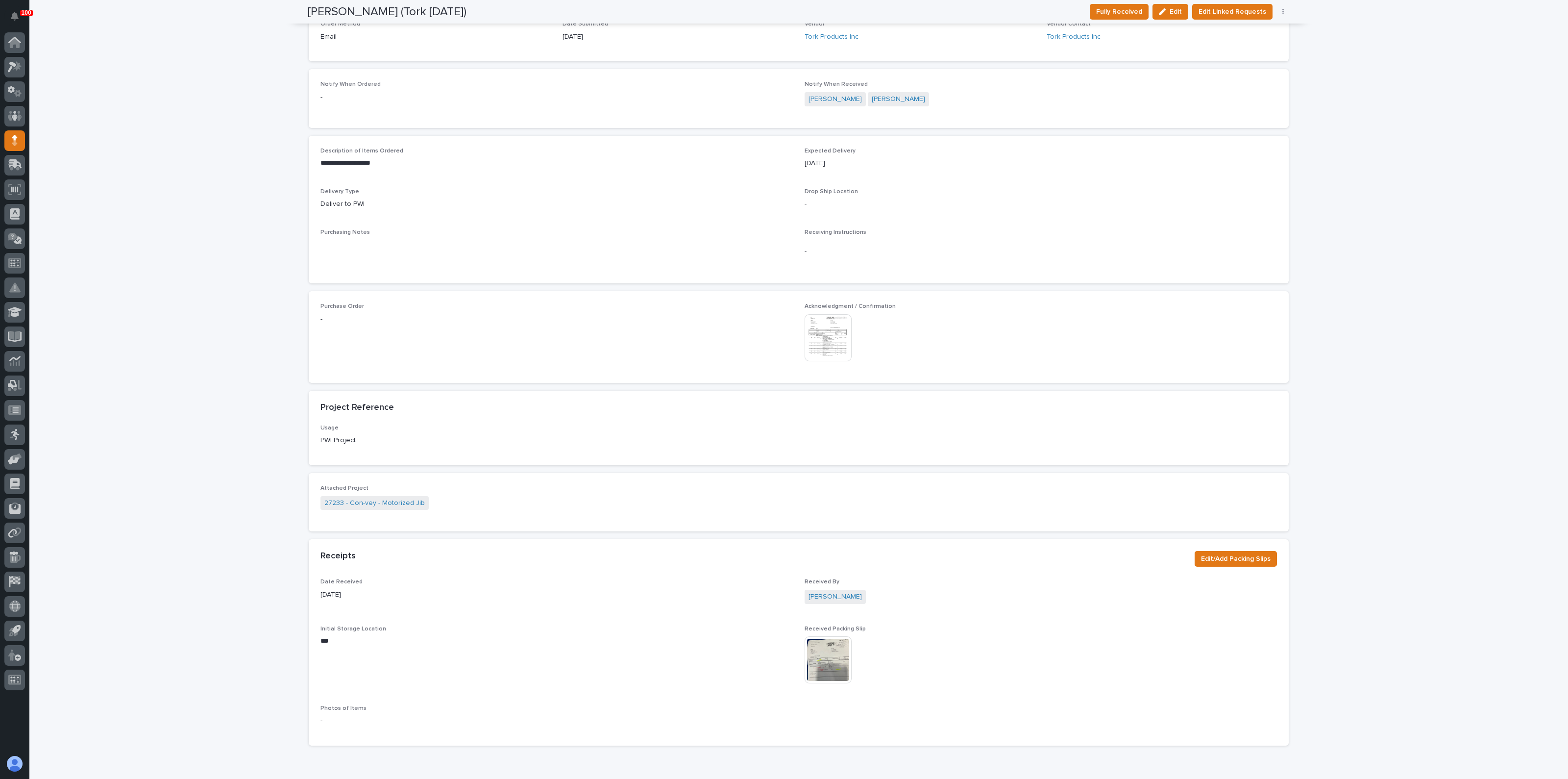
scroll to position [345, 0]
